Goal: Information Seeking & Learning: Learn about a topic

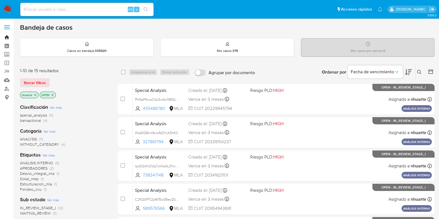
click at [7, 36] on link "Bandeja" at bounding box center [33, 37] width 66 height 9
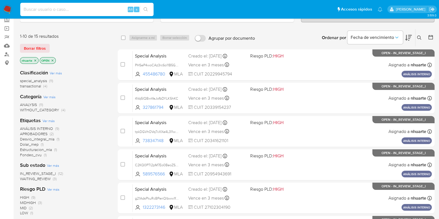
click at [57, 7] on input at bounding box center [86, 9] width 133 height 7
paste input "122697605"
type input "122697605"
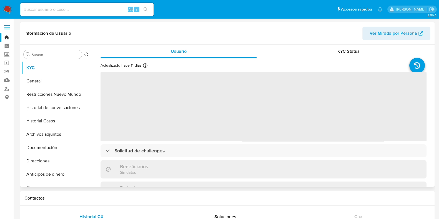
select select "10"
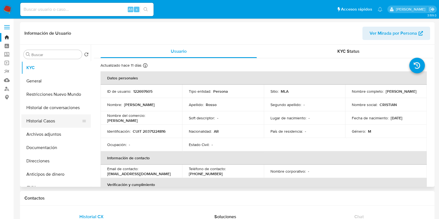
click at [50, 121] on button "Historial Casos" at bounding box center [53, 120] width 65 height 13
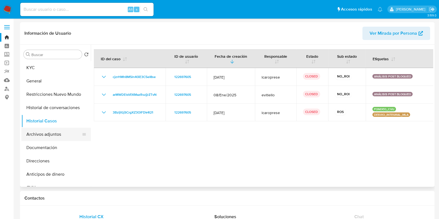
click at [51, 134] on button "Archivos adjuntos" at bounding box center [53, 134] width 65 height 13
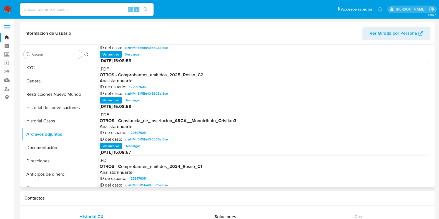
scroll to position [47, 0]
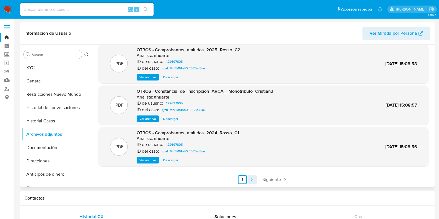
click at [252, 178] on link "2" at bounding box center [252, 179] width 9 height 9
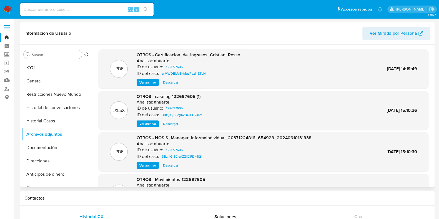
scroll to position [34, 0]
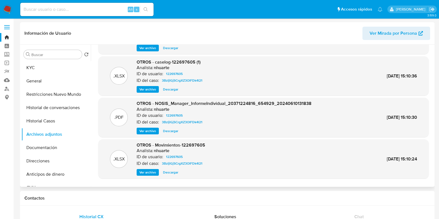
click at [166, 88] on span "Descargar" at bounding box center [170, 90] width 15 height 6
click at [172, 129] on span "Descargar" at bounding box center [170, 131] width 15 height 6
click at [150, 88] on span "Ver archivo" at bounding box center [148, 90] width 17 height 6
click at [7, 36] on link "Bandeja" at bounding box center [33, 37] width 66 height 9
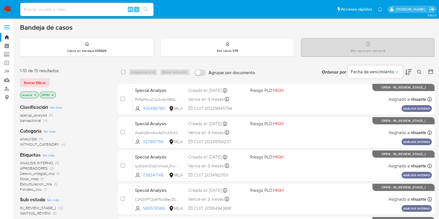
click at [53, 115] on span "(11)" at bounding box center [51, 116] width 4 height 6
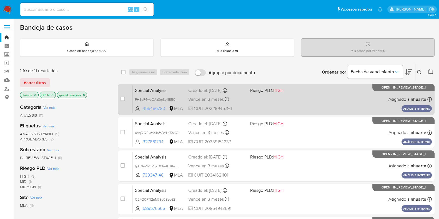
click at [158, 110] on span "455486780" at bounding box center [155, 109] width 25 height 6
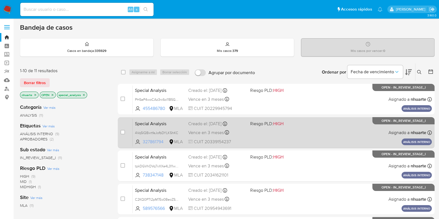
click at [148, 142] on span "327861794" at bounding box center [155, 142] width 25 height 6
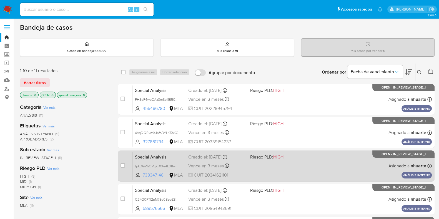
click at [159, 175] on span "738347148" at bounding box center [155, 175] width 25 height 6
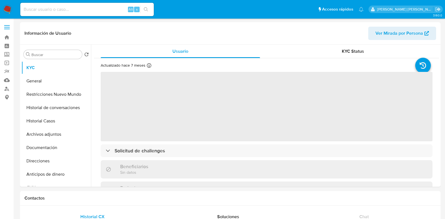
select select "10"
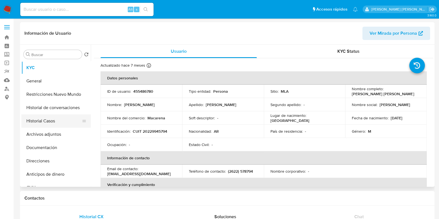
click at [56, 124] on button "Historial Casos" at bounding box center [53, 120] width 65 height 13
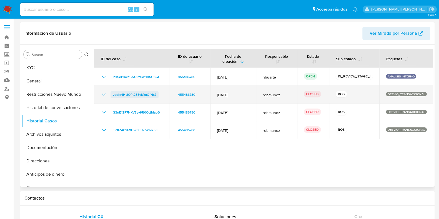
click at [145, 95] on span "yqgKv1HcIQPt2E5vkRgGfNx7" at bounding box center [135, 94] width 44 height 7
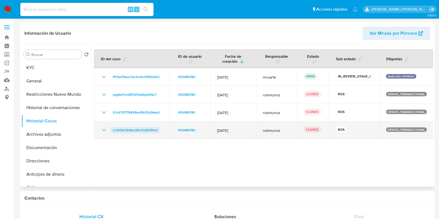
click at [149, 131] on span "cz3fZ4CSb9ko28m7c6XI7Rnd" at bounding box center [135, 130] width 45 height 7
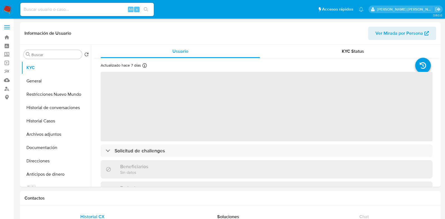
select select "10"
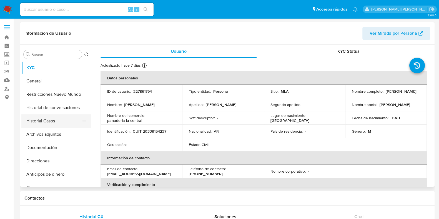
click at [53, 123] on button "Historial Casos" at bounding box center [53, 120] width 65 height 13
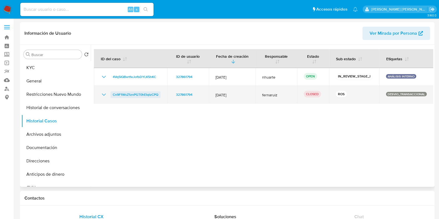
click at [125, 93] on span "Cn9F1WsZ1znPGT0hEIqtzCPQ" at bounding box center [136, 94] width 46 height 7
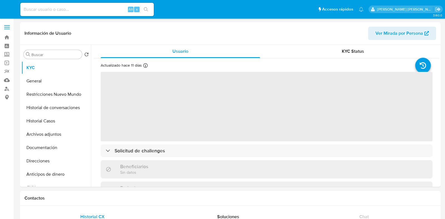
select select "10"
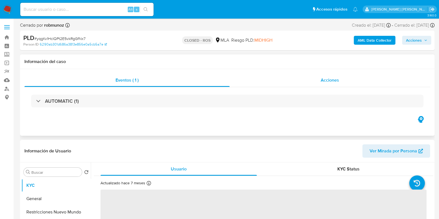
click at [325, 78] on span "Acciones" at bounding box center [330, 80] width 18 height 6
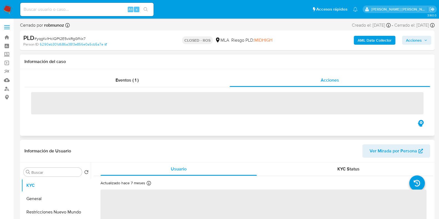
select select "10"
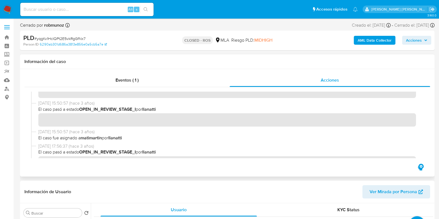
scroll to position [238, 0]
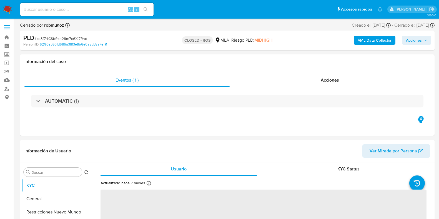
select select "10"
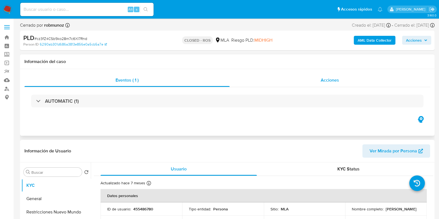
click at [330, 82] on span "Acciones" at bounding box center [330, 80] width 18 height 6
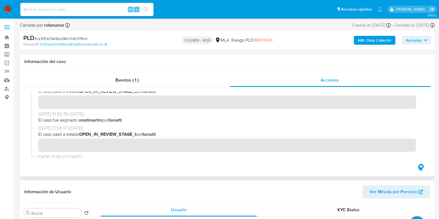
scroll to position [430, 0]
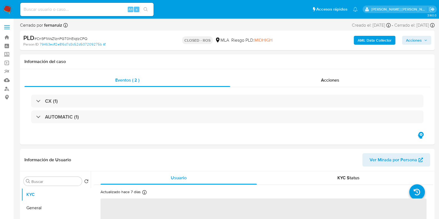
select select "10"
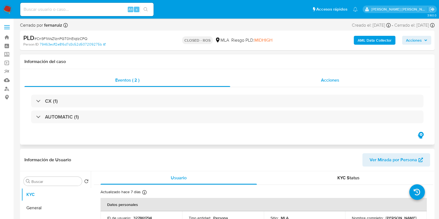
click at [330, 82] on span "Acciones" at bounding box center [330, 80] width 18 height 6
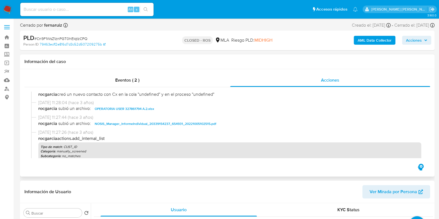
scroll to position [480, 0]
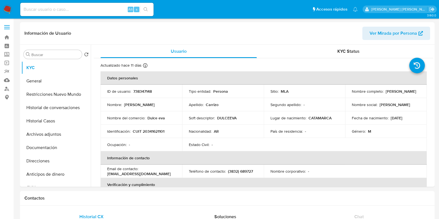
select select "10"
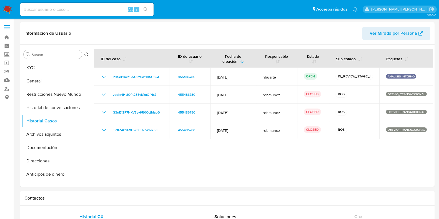
select select "10"
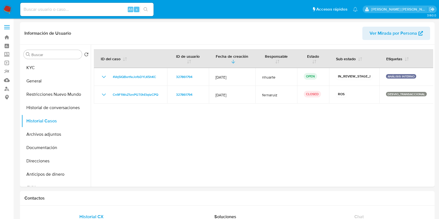
select select "10"
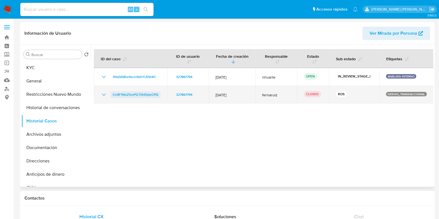
click at [129, 93] on span "Cn9F1WsZ1znPGT0hEIqtzCPQ" at bounding box center [136, 94] width 46 height 7
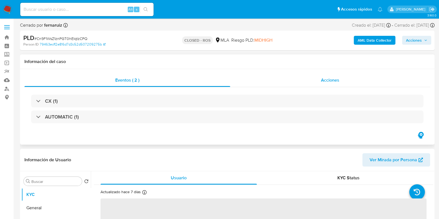
select select "10"
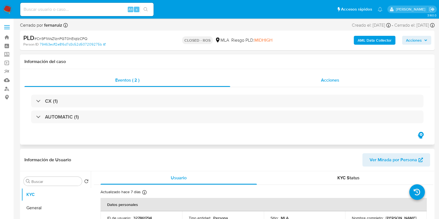
click at [337, 80] on span "Acciones" at bounding box center [330, 80] width 18 height 6
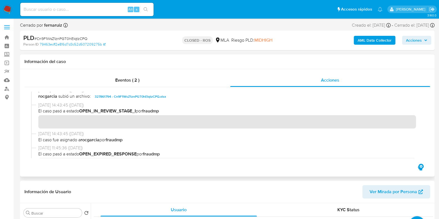
scroll to position [221, 0]
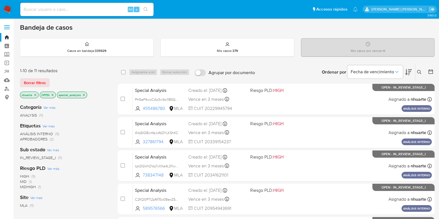
click at [84, 94] on icon "close-filter" at bounding box center [83, 94] width 3 height 3
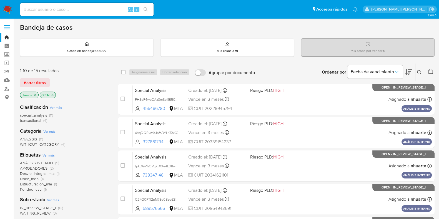
click at [44, 121] on span "(4)" at bounding box center [45, 121] width 4 height 6
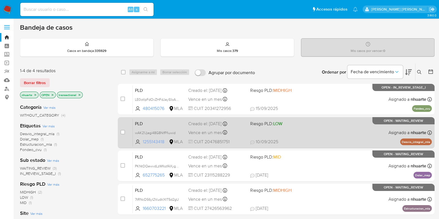
click at [151, 141] on span "1255143418" at bounding box center [155, 142] width 25 height 6
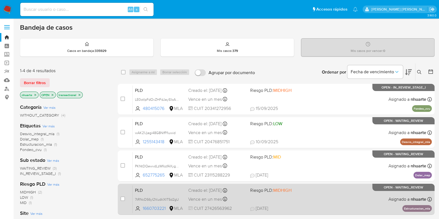
click at [156, 205] on div "PLD 7tRNcD56yI2VudklXIT5d2gU 1660703221 MLA Riesgo PLD: MIDHIGH Creado el: 12/0…" at bounding box center [282, 199] width 299 height 28
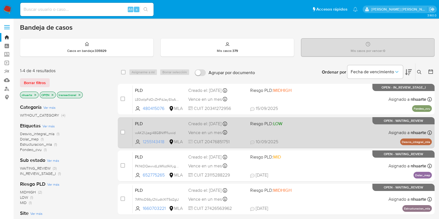
click at [155, 142] on span "1255143418" at bounding box center [155, 142] width 25 height 6
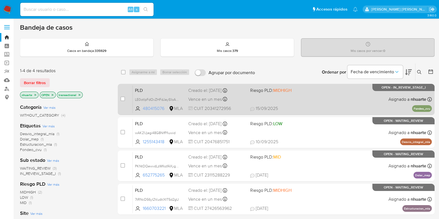
click at [148, 108] on span "480415076" at bounding box center [155, 109] width 25 height 6
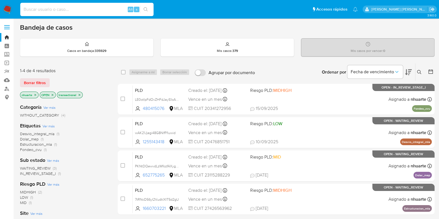
click at [34, 12] on input at bounding box center [86, 9] width 133 height 7
paste input "480415076"
type input "480415076"
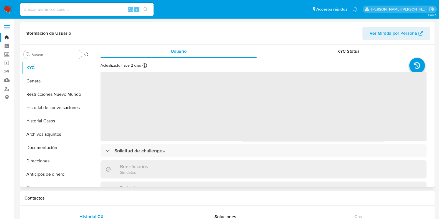
select select "10"
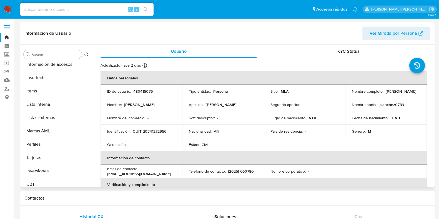
scroll to position [261, 0]
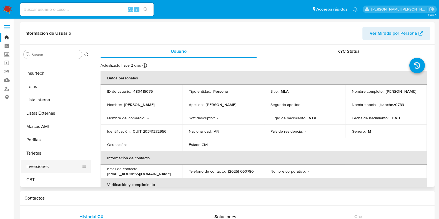
click at [57, 165] on button "Inversiones" at bounding box center [53, 166] width 65 height 13
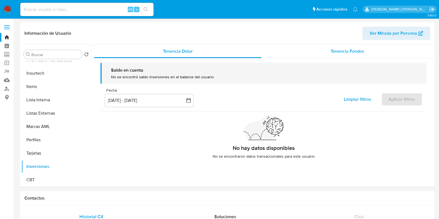
click at [355, 51] on span "Tenencia Fondos" at bounding box center [348, 51] width 34 height 6
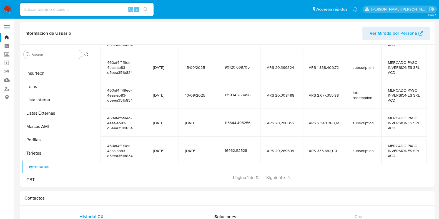
scroll to position [123, 0]
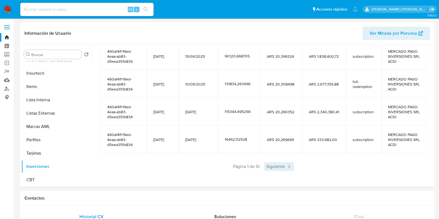
click at [271, 170] on span "Siguiente" at bounding box center [279, 166] width 30 height 9
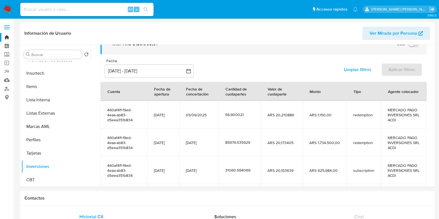
drag, startPoint x: 430, startPoint y: 101, endPoint x: 430, endPoint y: 121, distance: 20.6
click at [430, 121] on div "Saldo en cuenta Total : ARS $125.908,51 USD Cambiar entre moneda local y USD Fe…" at bounding box center [264, 146] width 340 height 249
drag, startPoint x: 434, startPoint y: 124, endPoint x: 434, endPoint y: 128, distance: 3.7
click at [434, 128] on div "Buscar Volver al orden por defecto KYC General Restricciones Nuevo Mundo Histor…" at bounding box center [227, 116] width 415 height 142
drag, startPoint x: 434, startPoint y: 127, endPoint x: 428, endPoint y: 171, distance: 44.6
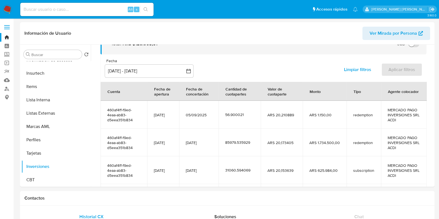
click at [428, 171] on div "Buscar Volver al orden por defecto KYC General Restricciones Nuevo Mundo Histor…" at bounding box center [227, 116] width 415 height 142
drag, startPoint x: 431, startPoint y: 125, endPoint x: 428, endPoint y: 153, distance: 28.2
click at [428, 153] on div "Saldo en cuenta Total : ARS $125.908,51 USD Cambiar entre moneda local y USD Fe…" at bounding box center [264, 146] width 340 height 249
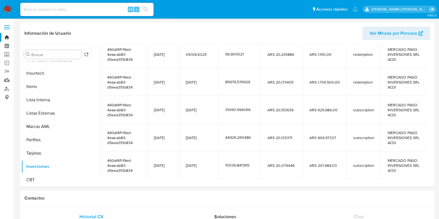
scroll to position [117, 0]
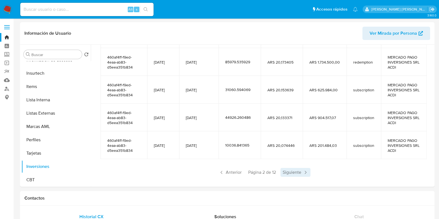
click at [290, 170] on span "Siguiente" at bounding box center [296, 172] width 30 height 9
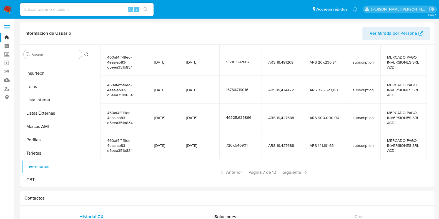
click at [290, 170] on span "Siguiente" at bounding box center [296, 172] width 30 height 9
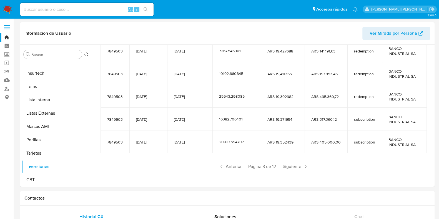
click at [290, 170] on span "Siguiente" at bounding box center [296, 166] width 30 height 9
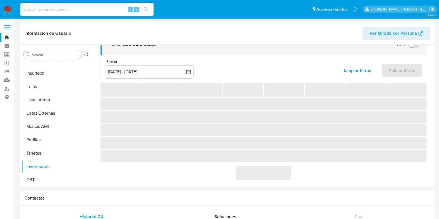
scroll to position [98, 0]
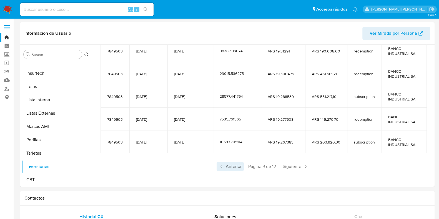
click at [235, 165] on span "Anterior" at bounding box center [230, 166] width 27 height 9
click at [239, 165] on span "Anterior" at bounding box center [230, 166] width 27 height 9
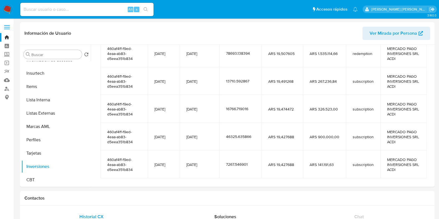
drag, startPoint x: 186, startPoint y: 164, endPoint x: 210, endPoint y: 164, distance: 23.6
click at [210, 164] on td "25/07/2025" at bounding box center [200, 165] width 40 height 28
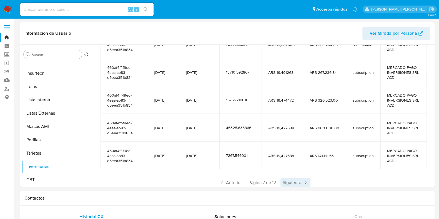
scroll to position [123, 0]
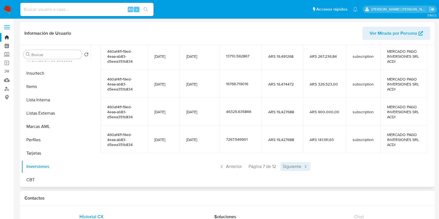
click at [294, 165] on span "Siguiente" at bounding box center [296, 166] width 30 height 9
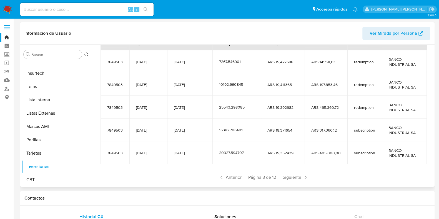
scroll to position [98, 0]
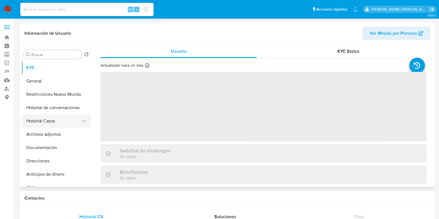
select select "10"
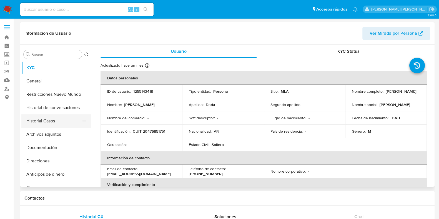
click at [55, 120] on button "Historial Casos" at bounding box center [53, 120] width 65 height 13
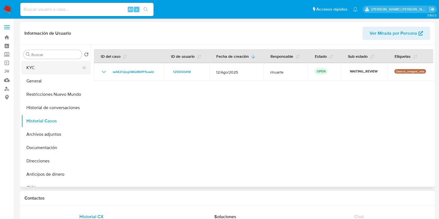
click at [49, 70] on button "KYC" at bounding box center [53, 67] width 65 height 13
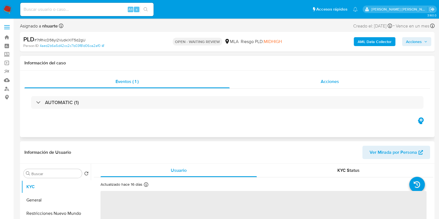
select select "10"
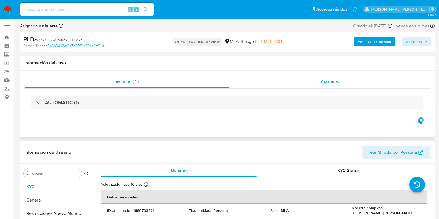
click at [330, 84] on span "Acciones" at bounding box center [330, 81] width 18 height 6
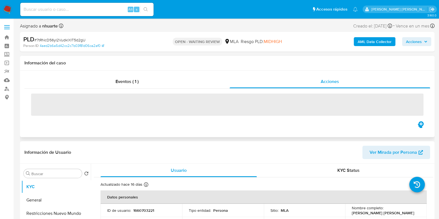
click at [320, 65] on h1 "Información del caso" at bounding box center [227, 63] width 406 height 6
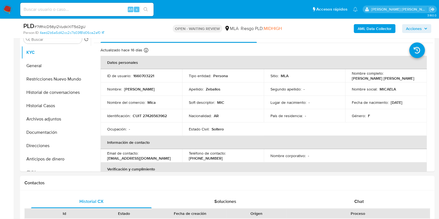
scroll to position [167, 0]
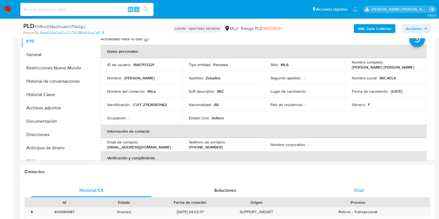
click at [355, 190] on span "Chat" at bounding box center [359, 190] width 9 height 6
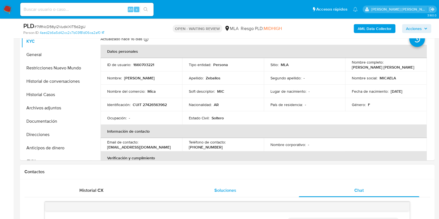
scroll to position [247, 0]
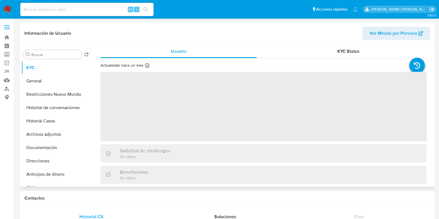
select select "10"
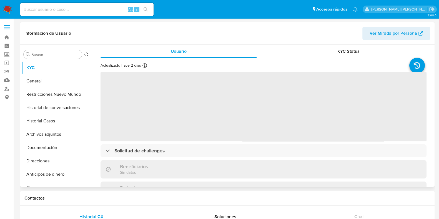
select select "10"
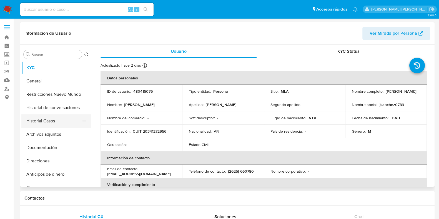
click at [60, 123] on button "Historial Casos" at bounding box center [53, 120] width 65 height 13
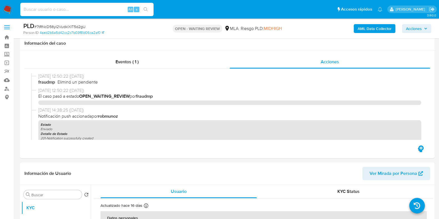
select select "10"
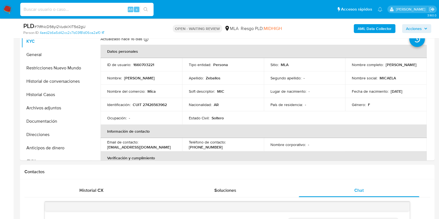
scroll to position [247, 0]
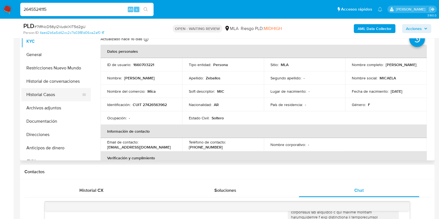
type input "2645524115"
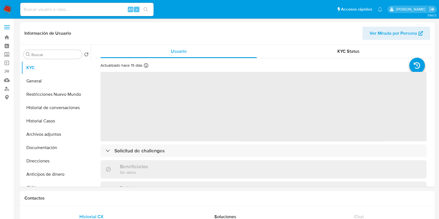
select select "10"
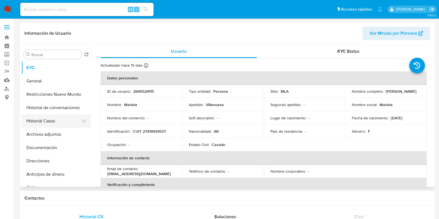
click at [65, 120] on button "Historial Casos" at bounding box center [53, 120] width 65 height 13
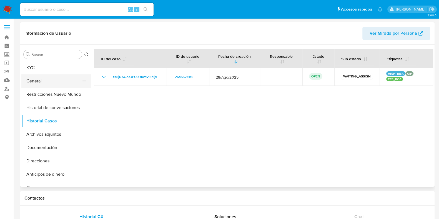
click at [51, 74] on button "General" at bounding box center [53, 80] width 65 height 13
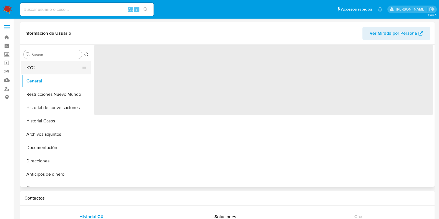
click at [48, 70] on button "KYC" at bounding box center [53, 67] width 65 height 13
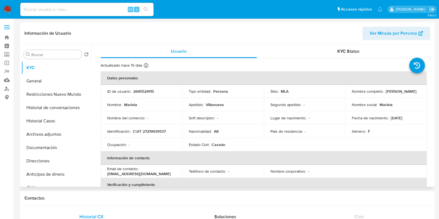
drag, startPoint x: 351, startPoint y: 95, endPoint x: 388, endPoint y: 95, distance: 37.2
click at [388, 94] on div "Nombre completo : Mariela Villanueva" at bounding box center [386, 91] width 68 height 5
copy p "Mariela Villanueva"
drag, startPoint x: 133, startPoint y: 131, endPoint x: 172, endPoint y: 131, distance: 38.9
click at [172, 131] on div "Identificación : CUIT 27219939537" at bounding box center [141, 131] width 68 height 5
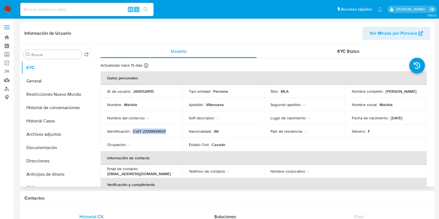
copy p "CUIT 27219939537"
drag, startPoint x: 352, startPoint y: 93, endPoint x: 386, endPoint y: 93, distance: 34.7
click at [386, 93] on div "Nombre completo : Mariela Villanueva" at bounding box center [386, 91] width 68 height 5
copy p "Mariela Villanueva"
click at [154, 130] on p "CUIT 27219939537" at bounding box center [149, 131] width 33 height 5
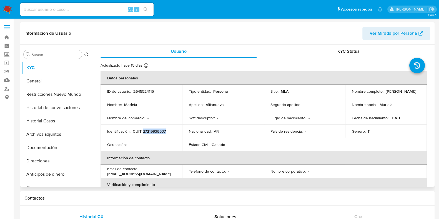
click at [154, 130] on p "CUIT 27219939537" at bounding box center [149, 131] width 33 height 5
copy p "27219939537"
drag, startPoint x: 133, startPoint y: 132, endPoint x: 168, endPoint y: 129, distance: 35.4
click at [168, 129] on div "Identificación : CUIT 27219939537" at bounding box center [141, 131] width 68 height 5
copy p "CUIT 27219939537"
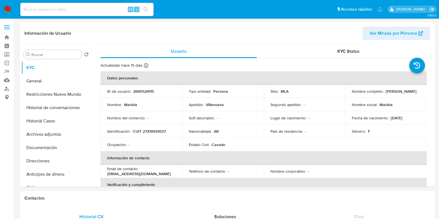
click at [63, 9] on input at bounding box center [86, 9] width 133 height 7
paste input "2249954773"
type input "2249954773"
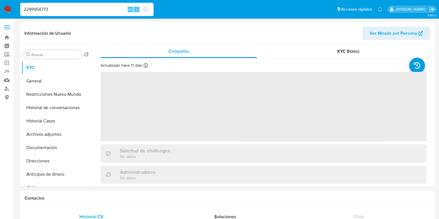
select select "10"
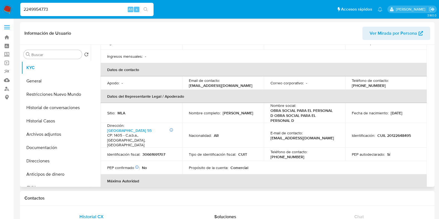
scroll to position [139, 0]
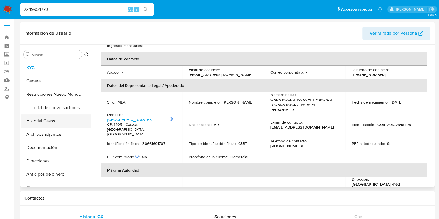
click at [45, 116] on button "Historial Casos" at bounding box center [53, 120] width 65 height 13
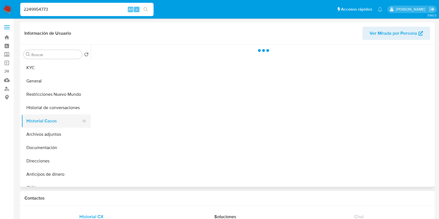
scroll to position [0, 0]
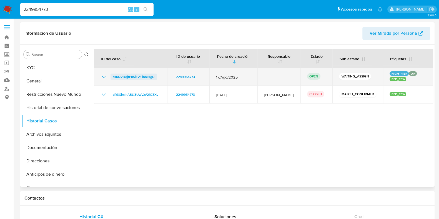
click at [132, 76] on span "d1KQVDqjtP85iEvfLinhlHgD" at bounding box center [134, 77] width 42 height 7
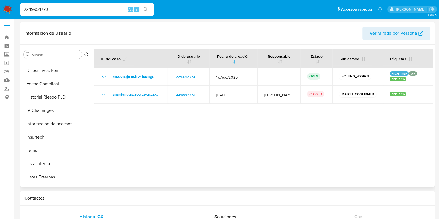
scroll to position [208, 0]
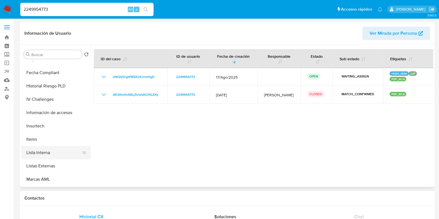
click at [53, 149] on button "Lista Interna" at bounding box center [53, 152] width 65 height 13
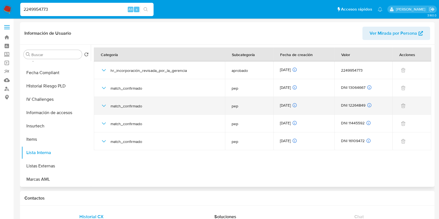
click at [104, 104] on icon "button" at bounding box center [104, 106] width 7 height 7
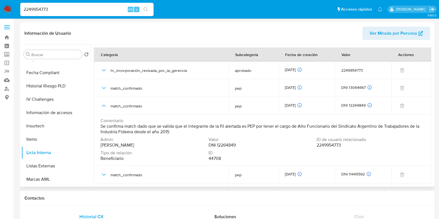
click at [221, 146] on span "DNI 12264849" at bounding box center [222, 146] width 27 height 6
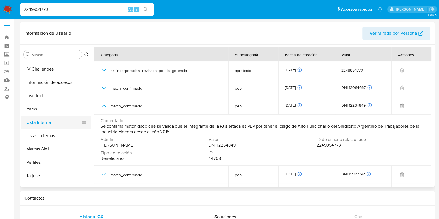
scroll to position [262, 0]
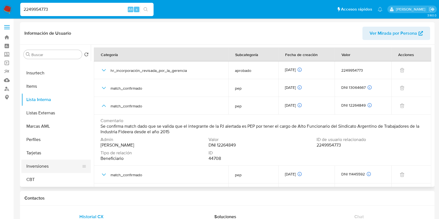
click at [57, 165] on button "Inversiones" at bounding box center [53, 166] width 65 height 13
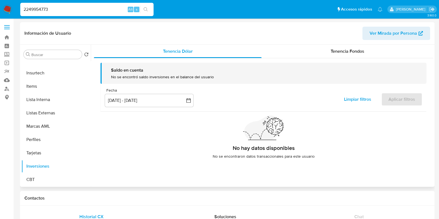
scroll to position [261, 0]
click at [351, 52] on span "Tenencia Fondos" at bounding box center [348, 51] width 34 height 6
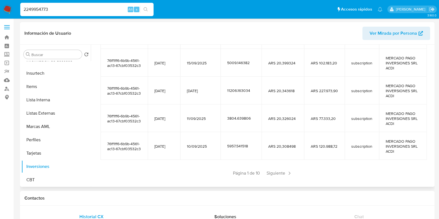
scroll to position [123, 0]
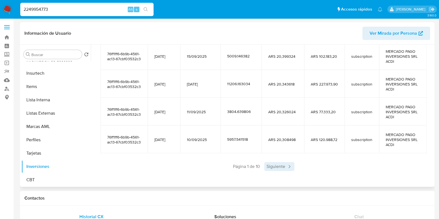
click at [271, 167] on span "Siguiente" at bounding box center [280, 166] width 30 height 9
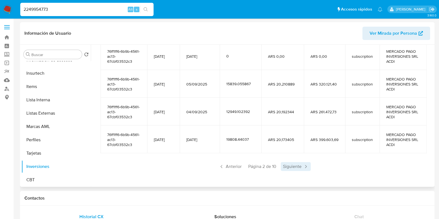
click at [293, 167] on span "Siguiente" at bounding box center [296, 166] width 30 height 9
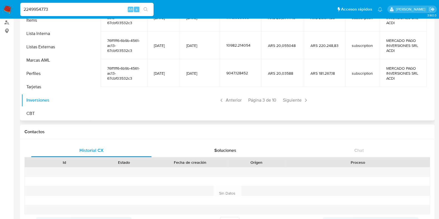
scroll to position [69, 0]
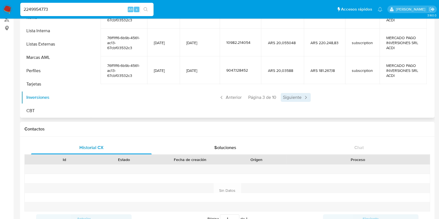
click at [302, 95] on span "Siguiente" at bounding box center [296, 97] width 30 height 9
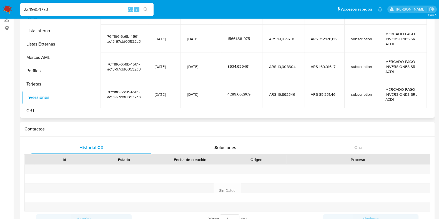
scroll to position [88, 0]
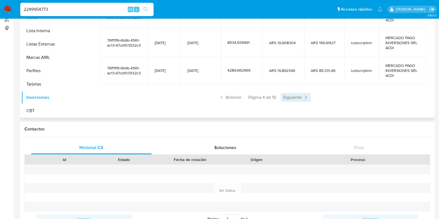
click at [294, 95] on span "Siguiente" at bounding box center [296, 97] width 30 height 9
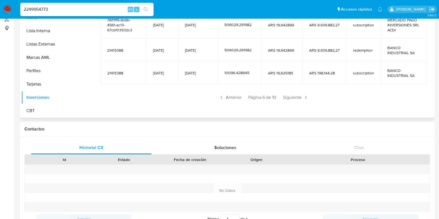
click at [294, 95] on span "Siguiente" at bounding box center [296, 97] width 30 height 9
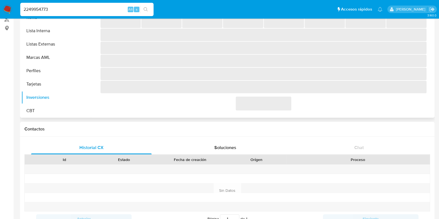
scroll to position [98, 0]
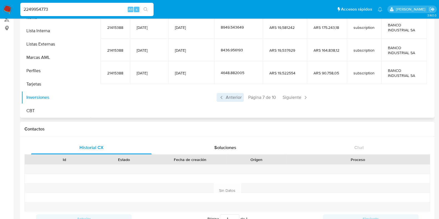
click at [229, 93] on span "Anterior" at bounding box center [230, 97] width 27 height 9
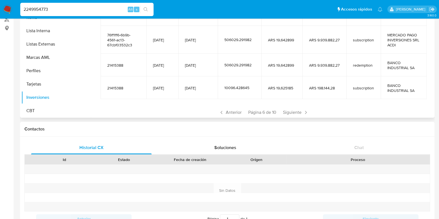
drag, startPoint x: 135, startPoint y: 31, endPoint x: 180, endPoint y: 63, distance: 55.3
click at [180, 63] on div "Saldo en cuenta Total : ARS $16.961.279,70 USD Cambiar entre moneda local y USD…" at bounding box center [264, 10] width 340 height 239
click at [178, 66] on td "19/06/2025" at bounding box center [162, 65] width 32 height 23
drag, startPoint x: 150, startPoint y: 64, endPoint x: 175, endPoint y: 65, distance: 25.0
click at [175, 65] on td "19/06/2025" at bounding box center [162, 65] width 32 height 23
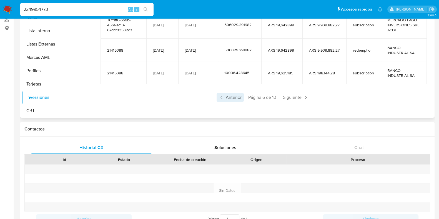
click at [223, 95] on icon at bounding box center [222, 98] width 6 height 6
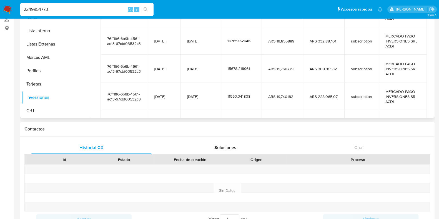
scroll to position [44, 0]
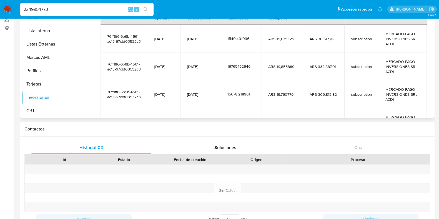
drag, startPoint x: 352, startPoint y: 31, endPoint x: 368, endPoint y: 32, distance: 15.9
click at [368, 32] on td "subscription" at bounding box center [362, 39] width 34 height 28
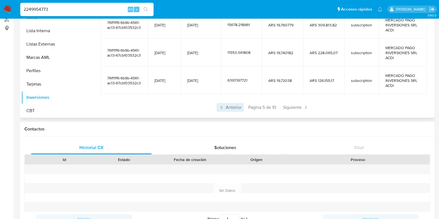
click at [227, 109] on span "Anterior" at bounding box center [230, 107] width 27 height 9
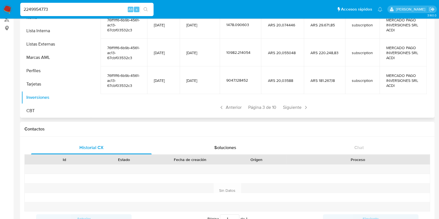
scroll to position [28, 0]
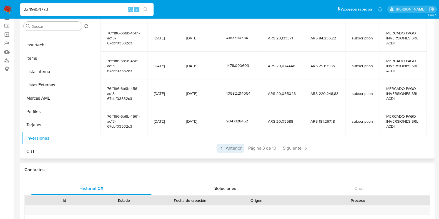
click at [226, 149] on span "Anterior" at bounding box center [230, 148] width 27 height 9
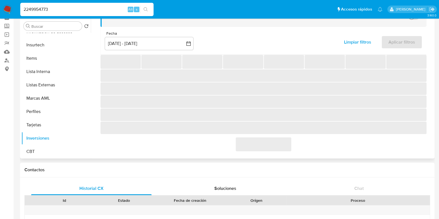
scroll to position [113, 0]
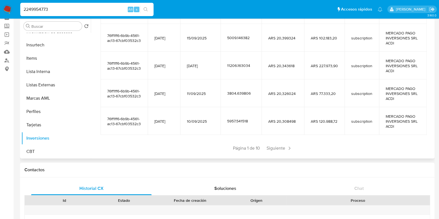
click at [226, 149] on div "Página 1 de 10 Siguiente" at bounding box center [264, 148] width 326 height 9
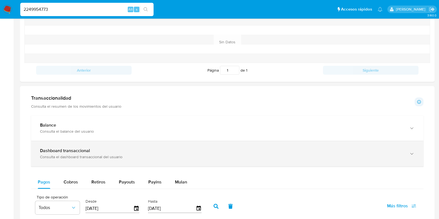
scroll to position [174, 0]
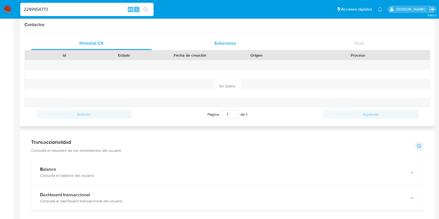
click at [223, 46] on span "Soluciones" at bounding box center [226, 43] width 22 height 6
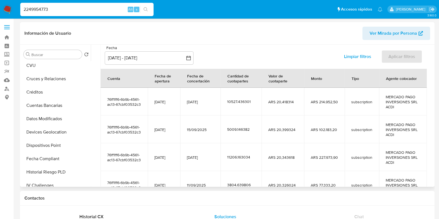
scroll to position [0, 0]
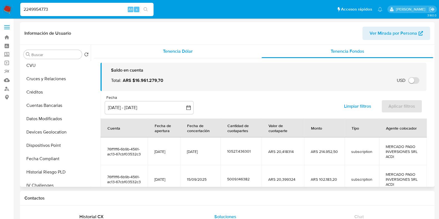
click at [184, 48] on span "Tenencia Dólar" at bounding box center [178, 51] width 30 height 6
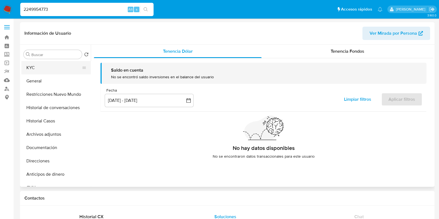
click at [49, 71] on button "KYC" at bounding box center [53, 67] width 65 height 13
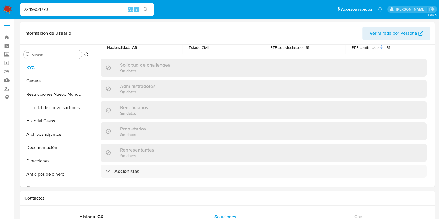
scroll to position [313, 0]
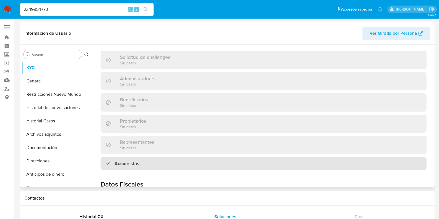
click at [160, 157] on div "Accionistas" at bounding box center [264, 163] width 326 height 13
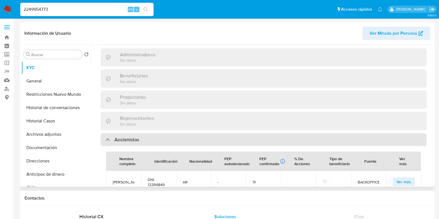
scroll to position [347, 0]
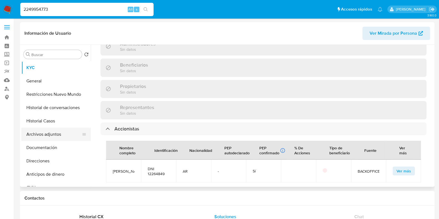
click at [53, 138] on button "Archivos adjuntos" at bounding box center [53, 134] width 65 height 13
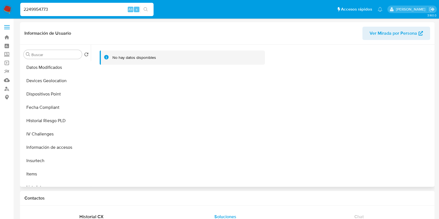
scroll to position [243, 0]
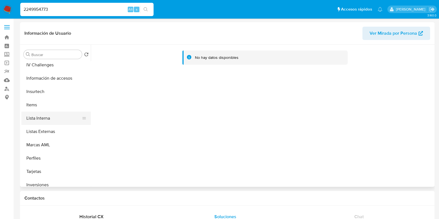
click at [55, 123] on button "Lista Interna" at bounding box center [53, 118] width 65 height 13
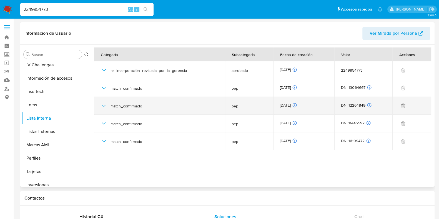
click at [102, 105] on icon "button" at bounding box center [104, 106] width 7 height 7
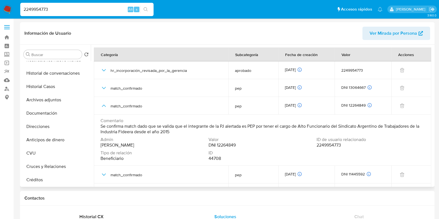
scroll to position [0, 0]
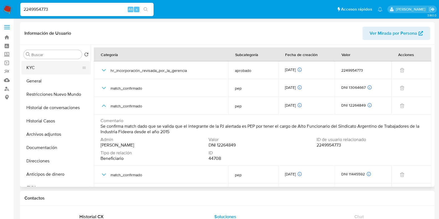
click at [45, 70] on button "KYC" at bounding box center [53, 67] width 65 height 13
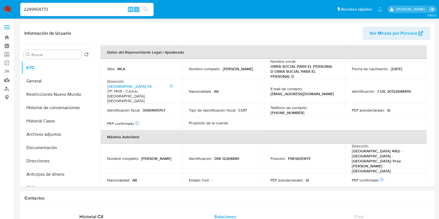
scroll to position [398, 0]
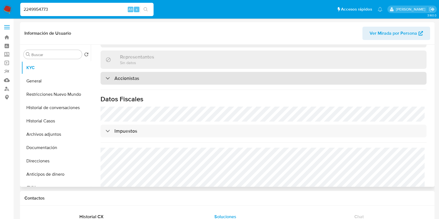
click at [147, 72] on div "Accionistas" at bounding box center [264, 78] width 326 height 13
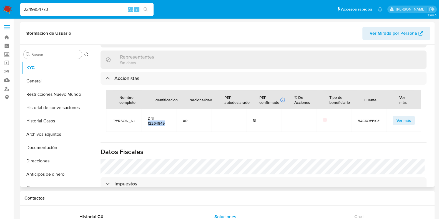
drag, startPoint x: 147, startPoint y: 99, endPoint x: 162, endPoint y: 100, distance: 14.8
click at [167, 109] on td "DNI 12264849" at bounding box center [158, 120] width 35 height 23
copy span "12264849"
drag, startPoint x: 111, startPoint y: 94, endPoint x: 130, endPoint y: 105, distance: 21.7
click at [130, 109] on td "Guillermo Felix Cisterna" at bounding box center [123, 120] width 35 height 23
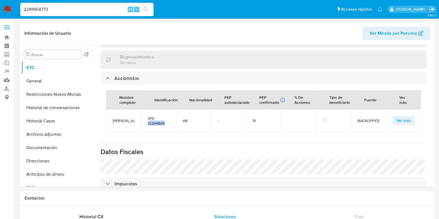
copy span "Guillermo Felix Cisterna"
drag, startPoint x: 147, startPoint y: 101, endPoint x: 168, endPoint y: 101, distance: 20.6
click at [168, 109] on td "DNI 12264849" at bounding box center [158, 120] width 35 height 23
copy span "12264849"
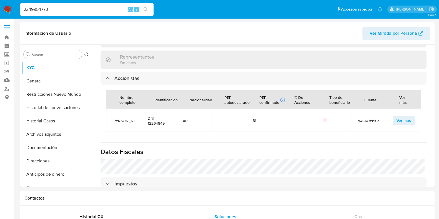
drag, startPoint x: 54, startPoint y: 9, endPoint x: 13, endPoint y: 6, distance: 41.5
click at [13, 6] on nav "Pausado Ver notificaciones 2249954773 Alt s Accesos rápidos Presiona las siguie…" at bounding box center [219, 9] width 439 height 19
paste input "1467406474"
type input "1467406474"
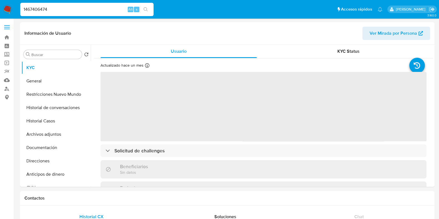
select select "10"
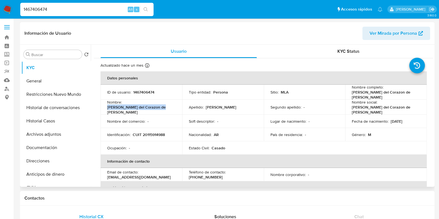
drag, startPoint x: 108, startPoint y: 110, endPoint x: 164, endPoint y: 109, distance: 56.1
click at [164, 109] on div "Nombre : Gustavo del Corazon de Jesus" at bounding box center [141, 107] width 68 height 15
copy p "Gustavo del Corazon de Jesus"
drag, startPoint x: 132, startPoint y: 131, endPoint x: 171, endPoint y: 132, distance: 38.9
click at [171, 132] on div "Identificación : CUIT 20115914988" at bounding box center [141, 134] width 68 height 5
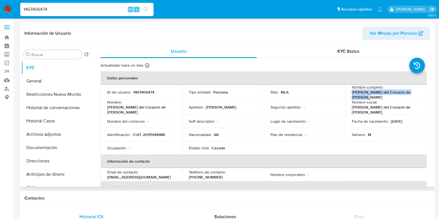
drag, startPoint x: 351, startPoint y: 91, endPoint x: 371, endPoint y: 98, distance: 21.6
click at [371, 98] on p "Gustavo del Corazon de Jesus Fresneda" at bounding box center [385, 95] width 66 height 10
drag, startPoint x: 73, startPoint y: 9, endPoint x: 10, endPoint y: 5, distance: 62.6
click at [10, 5] on nav "Pausado Ver notificaciones 1467406474 Alt s Accesos rápidos Presiona las siguie…" at bounding box center [219, 9] width 439 height 19
paste input "9213525"
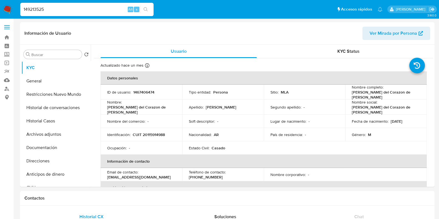
type input "149213525"
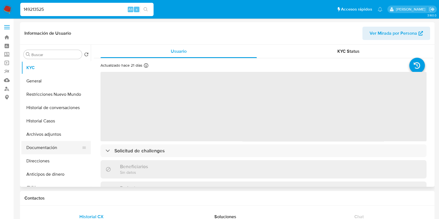
select select "10"
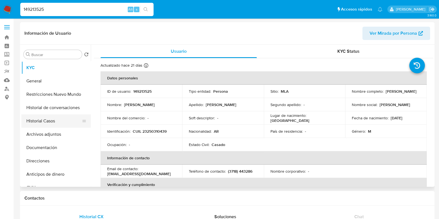
click at [41, 123] on button "Historial Casos" at bounding box center [53, 120] width 65 height 13
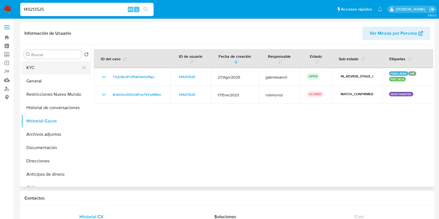
click at [24, 66] on button "KYC" at bounding box center [53, 67] width 65 height 13
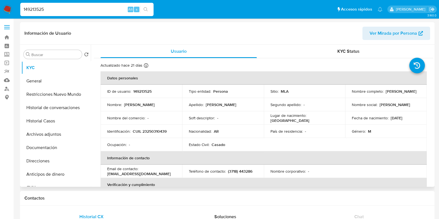
drag, startPoint x: 365, startPoint y: 93, endPoint x: 387, endPoint y: 94, distance: 22.2
click at [387, 94] on div "Nombre completo : Luis Geronimo Ortiz" at bounding box center [386, 91] width 68 height 5
drag, startPoint x: 131, startPoint y: 129, endPoint x: 175, endPoint y: 129, distance: 44.7
click at [175, 129] on td "Identificación : CUIL 23250310439" at bounding box center [142, 131] width 82 height 13
click at [151, 131] on p "CUIL 23250310439" at bounding box center [150, 131] width 34 height 5
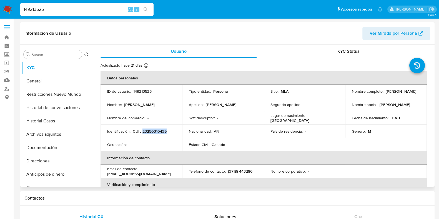
click at [151, 131] on p "CUIL 23250310439" at bounding box center [150, 131] width 34 height 5
drag, startPoint x: 151, startPoint y: 131, endPoint x: 180, endPoint y: 101, distance: 41.7
click at [141, 103] on p "Luis Geronimo" at bounding box center [139, 104] width 31 height 5
drag, startPoint x: 351, startPoint y: 93, endPoint x: 379, endPoint y: 94, distance: 28.4
click at [389, 94] on div "Nombre completo : Luis Geronimo Ortiz" at bounding box center [386, 91] width 68 height 5
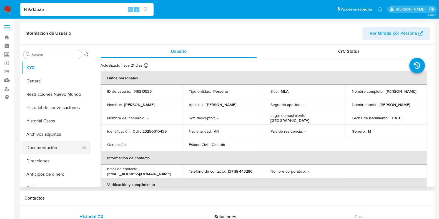
click at [51, 153] on button "Documentación" at bounding box center [53, 147] width 65 height 13
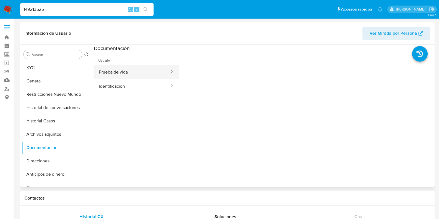
click at [146, 67] on button "Prueba de vida" at bounding box center [132, 72] width 76 height 14
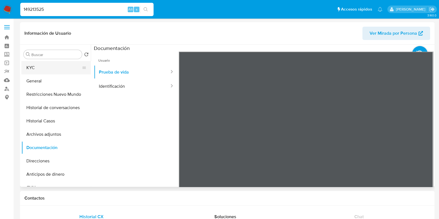
click at [61, 70] on button "KYC" at bounding box center [53, 67] width 65 height 13
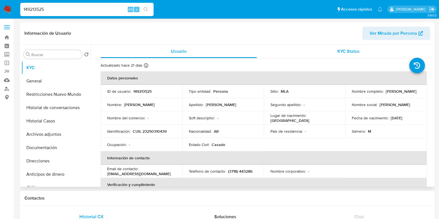
click at [340, 51] on span "KYC Status" at bounding box center [349, 51] width 22 height 6
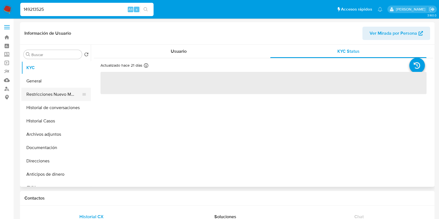
click at [43, 95] on button "Restricciones Nuevo Mundo" at bounding box center [53, 94] width 65 height 13
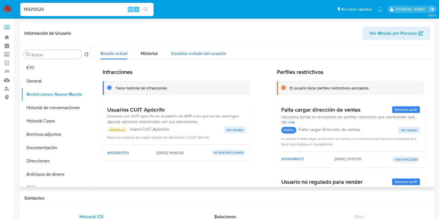
click at [188, 57] on div "Cambiar estado del usuario" at bounding box center [198, 52] width 55 height 15
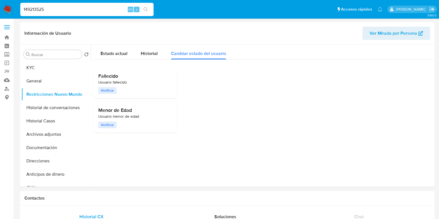
drag, startPoint x: 64, startPoint y: 9, endPoint x: 9, endPoint y: 3, distance: 55.3
click at [9, 3] on nav "Pausado Ver notificaciones 149213525 Alt s Accesos rápidos Presiona las siguien…" at bounding box center [219, 9] width 439 height 19
click at [44, 66] on button "KYC" at bounding box center [53, 67] width 65 height 13
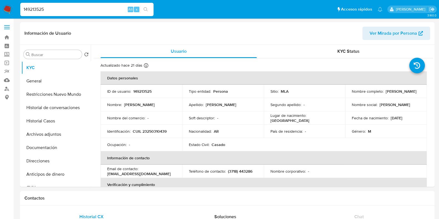
paste input "568443236"
type input "568443236"
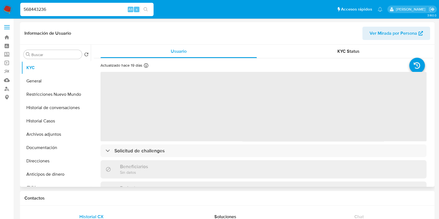
select select "10"
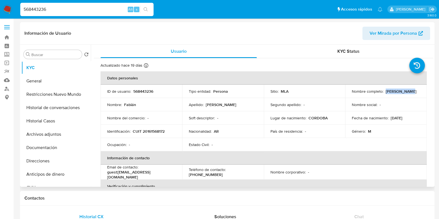
drag, startPoint x: 385, startPoint y: 92, endPoint x: 419, endPoint y: 92, distance: 33.9
click at [419, 92] on td "Nombre completo : Fabián Lopez" at bounding box center [386, 91] width 82 height 13
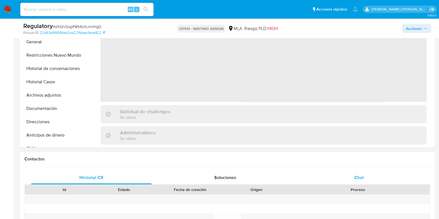
select select "10"
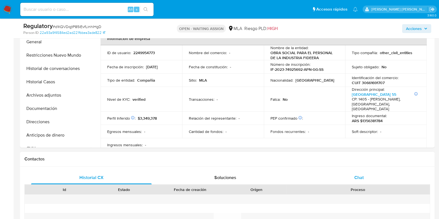
click at [352, 179] on div "Chat" at bounding box center [359, 177] width 121 height 13
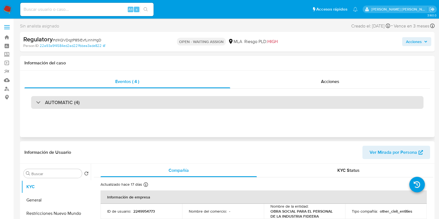
click at [86, 108] on div "AUTOMATIC (4)" at bounding box center [227, 102] width 393 height 13
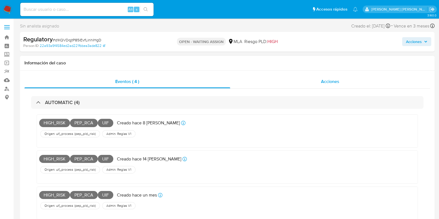
click at [330, 85] on div "Acciones" at bounding box center [330, 81] width 200 height 13
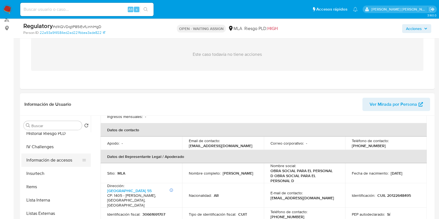
scroll to position [243, 0]
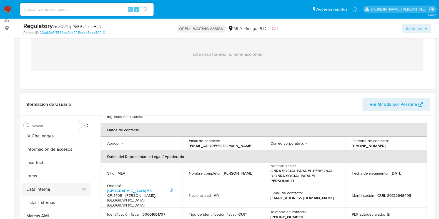
click at [58, 190] on button "Lista Interna" at bounding box center [53, 189] width 65 height 13
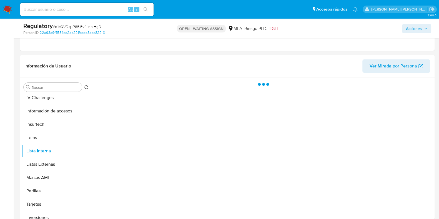
scroll to position [139, 0]
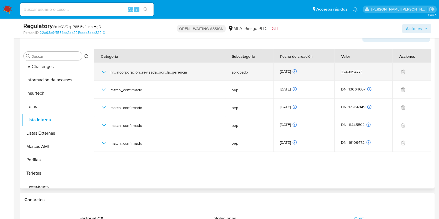
click at [105, 69] on icon "button" at bounding box center [104, 72] width 7 height 7
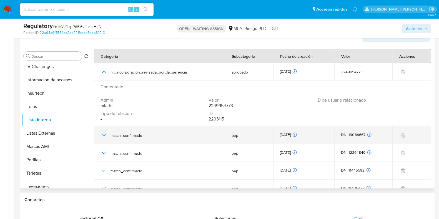
click at [104, 133] on icon "button" at bounding box center [104, 135] width 7 height 7
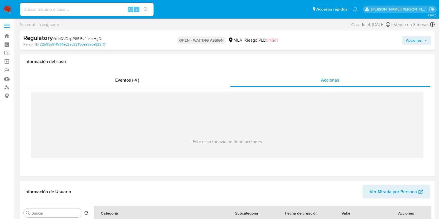
scroll to position [0, 0]
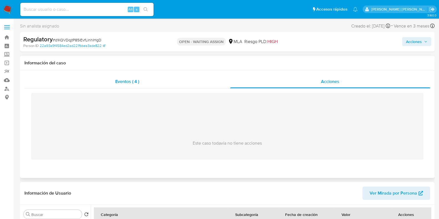
click at [127, 79] on span "Eventos ( 4 )" at bounding box center [127, 81] width 24 height 6
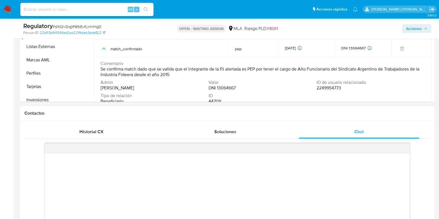
scroll to position [174, 0]
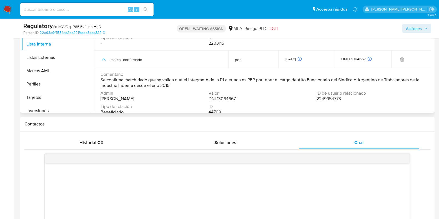
click at [226, 99] on span "DNI 13064667" at bounding box center [222, 99] width 27 height 6
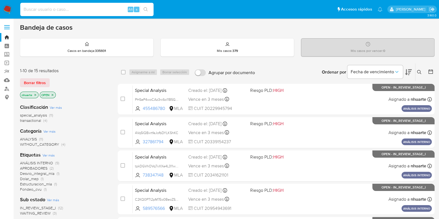
click at [76, 9] on input at bounding box center [86, 9] width 133 height 7
paste input "2249954773"
type input "2249954773"
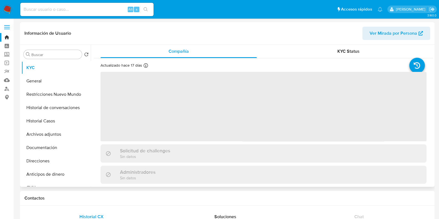
select select "10"
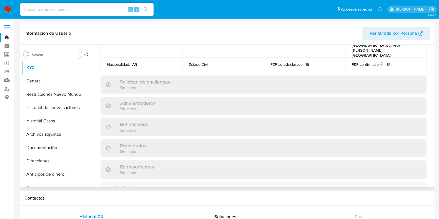
scroll to position [347, 0]
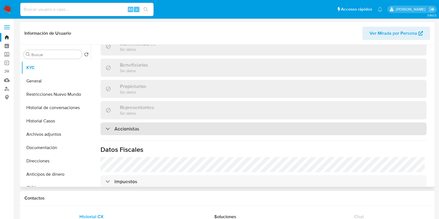
click at [159, 123] on div "Accionistas" at bounding box center [264, 129] width 326 height 13
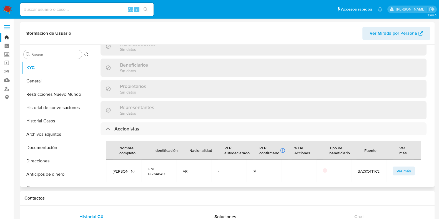
click at [397, 167] on span "Ver más" at bounding box center [404, 171] width 14 height 8
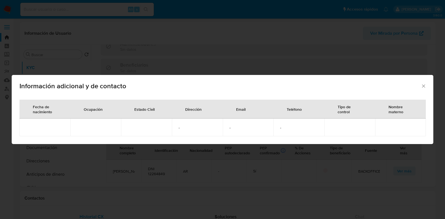
click at [421, 87] on icon "Cerrar" at bounding box center [423, 86] width 6 height 6
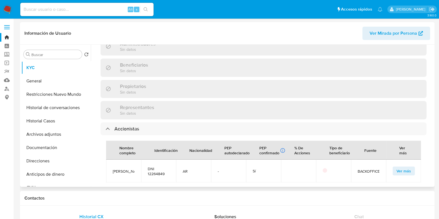
click at [155, 166] on span "DNI 12264849" at bounding box center [159, 171] width 22 height 10
copy span "12264849"
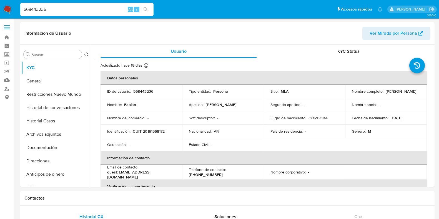
select select "10"
drag, startPoint x: 133, startPoint y: 130, endPoint x: 169, endPoint y: 130, distance: 35.8
click at [169, 130] on div "Identificación : CUIT 20161568172" at bounding box center [141, 131] width 68 height 5
copy p "CUIT 20161568172"
drag, startPoint x: 384, startPoint y: 90, endPoint x: 413, endPoint y: 92, distance: 29.5
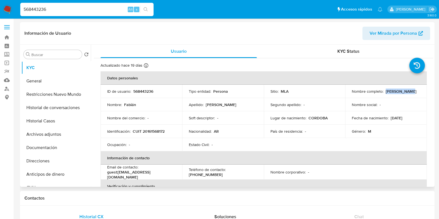
click at [413, 92] on div "Nombre completo : [PERSON_NAME]" at bounding box center [386, 91] width 68 height 5
copy p "[PERSON_NAME]"
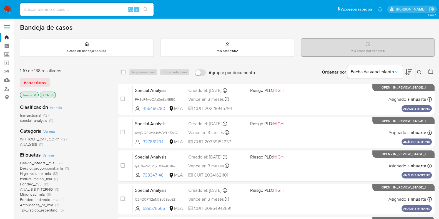
click at [51, 122] on span "(11)" at bounding box center [51, 121] width 4 height 6
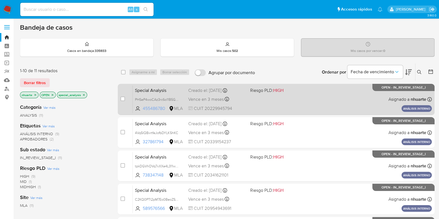
click at [155, 109] on span "455486780" at bounding box center [155, 109] width 25 height 6
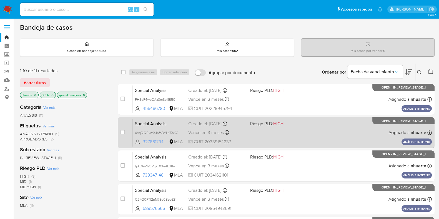
click at [155, 143] on span "327861794" at bounding box center [155, 142] width 25 height 6
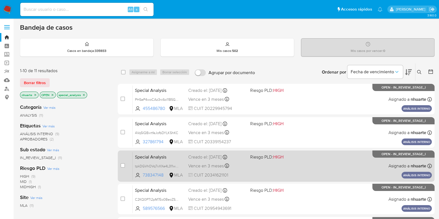
scroll to position [139, 0]
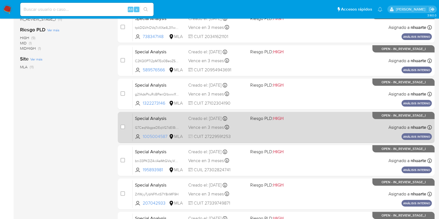
click at [157, 134] on span "1005004587" at bounding box center [155, 137] width 25 height 6
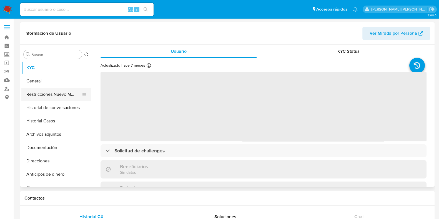
select select "10"
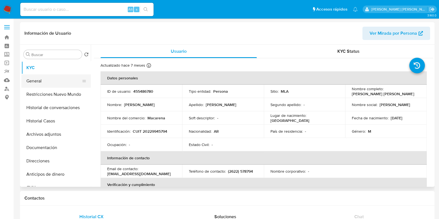
click at [35, 81] on button "General" at bounding box center [53, 80] width 65 height 13
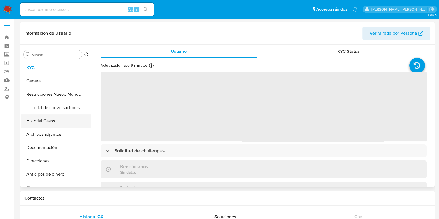
select select "10"
drag, startPoint x: 46, startPoint y: 125, endPoint x: 59, endPoint y: 125, distance: 12.8
click at [46, 125] on button "Historial Casos" at bounding box center [53, 120] width 65 height 13
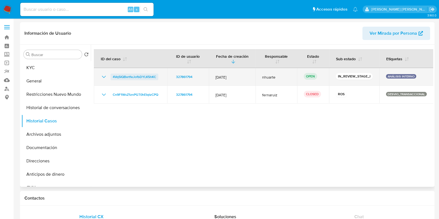
click at [118, 76] on span "4Vq5IQBxrtfeJofbDYLK5hKC" at bounding box center [134, 77] width 43 height 7
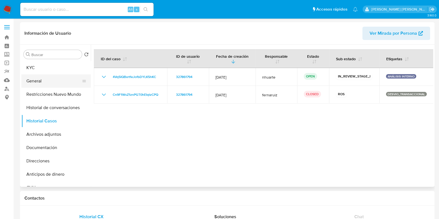
click at [46, 83] on button "General" at bounding box center [53, 80] width 65 height 13
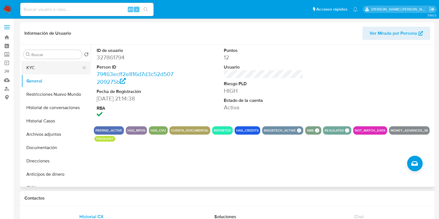
click at [56, 72] on button "KYC" at bounding box center [53, 67] width 65 height 13
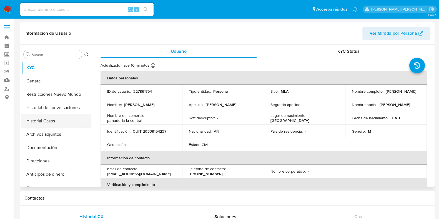
click at [57, 119] on button "Historial Casos" at bounding box center [53, 120] width 65 height 13
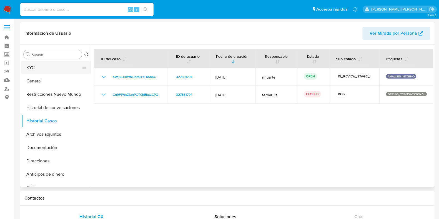
click at [66, 67] on button "KYC" at bounding box center [53, 67] width 65 height 13
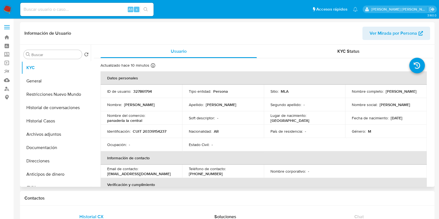
drag, startPoint x: 352, startPoint y: 94, endPoint x: 396, endPoint y: 93, distance: 44.2
click at [396, 93] on div "Nombre completo : [PERSON_NAME]" at bounding box center [386, 91] width 68 height 5
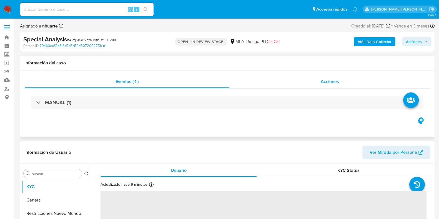
click at [325, 81] on span "Acciones" at bounding box center [330, 81] width 18 height 6
select select "10"
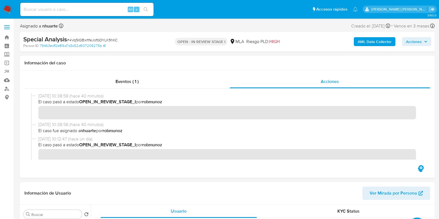
click at [414, 40] on span "Acciones" at bounding box center [414, 41] width 16 height 9
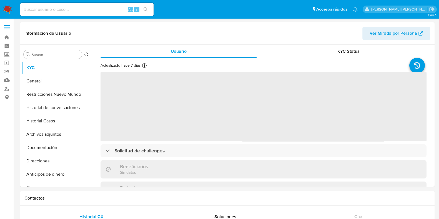
select select "10"
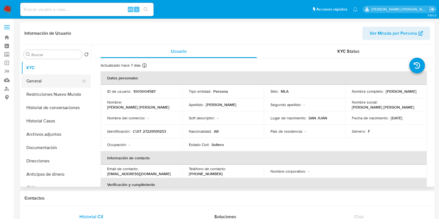
click at [47, 85] on button "General" at bounding box center [53, 80] width 65 height 13
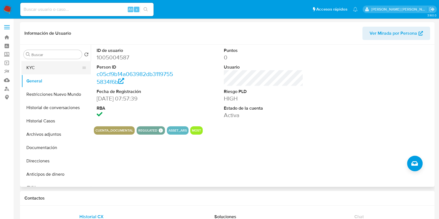
click at [60, 73] on button "KYC" at bounding box center [53, 67] width 65 height 13
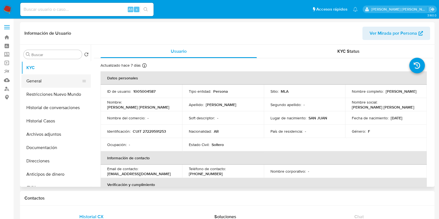
click at [41, 86] on button "General" at bounding box center [53, 80] width 65 height 13
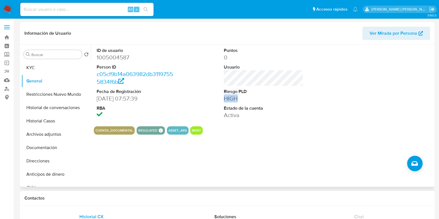
drag, startPoint x: 225, startPoint y: 99, endPoint x: 236, endPoint y: 99, distance: 11.1
click at [236, 99] on dd "HIGH" at bounding box center [263, 99] width 79 height 8
